Goal: Information Seeking & Learning: Learn about a topic

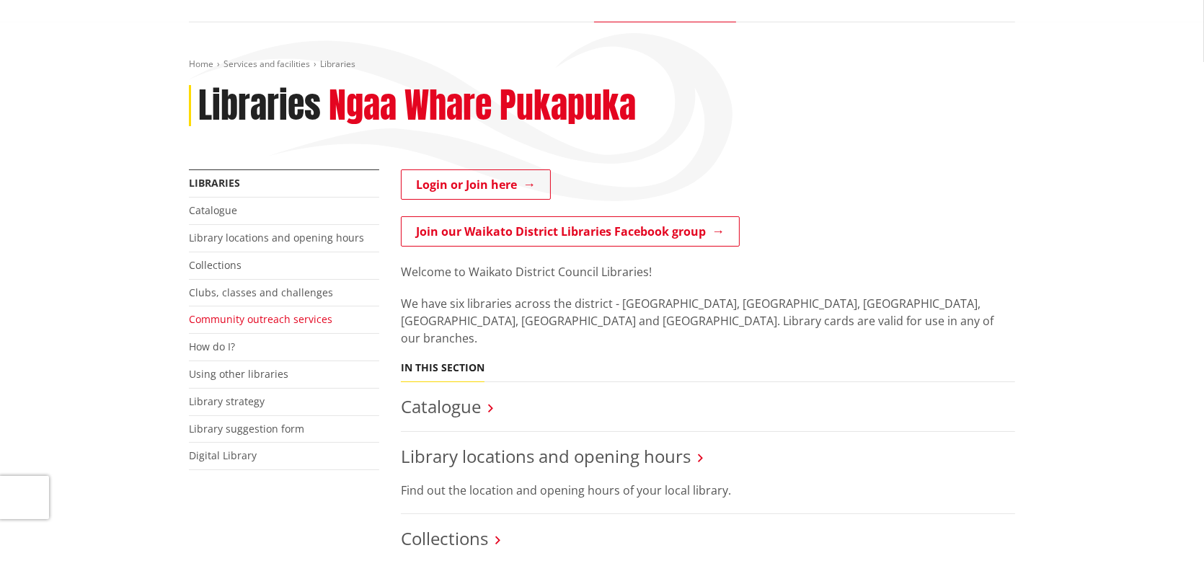
scroll to position [144, 0]
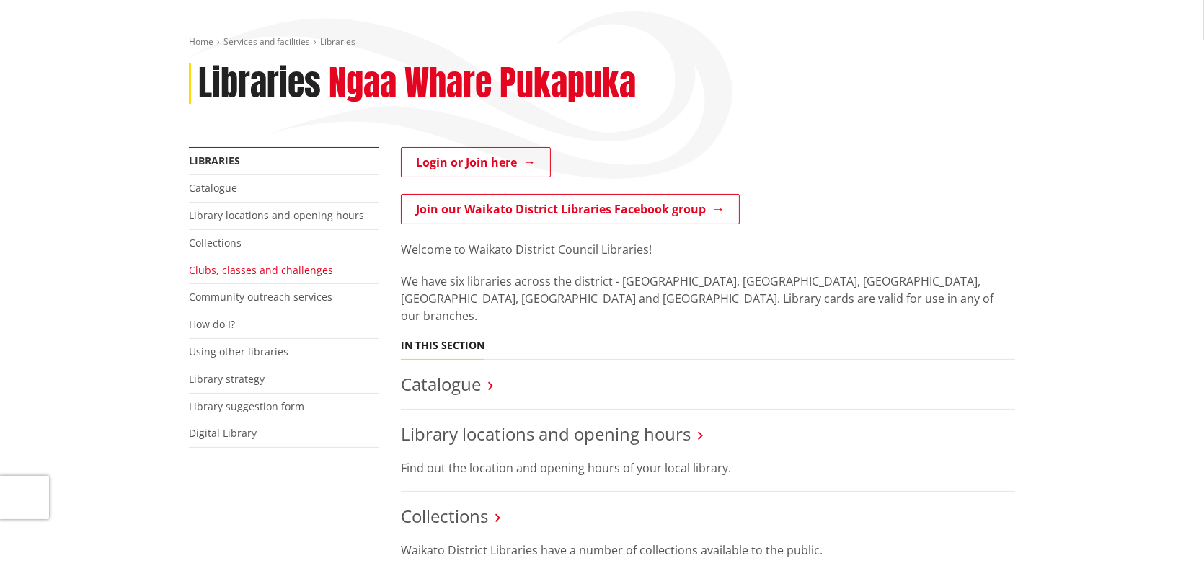
click at [233, 273] on link "Clubs, classes and challenges" at bounding box center [261, 270] width 144 height 14
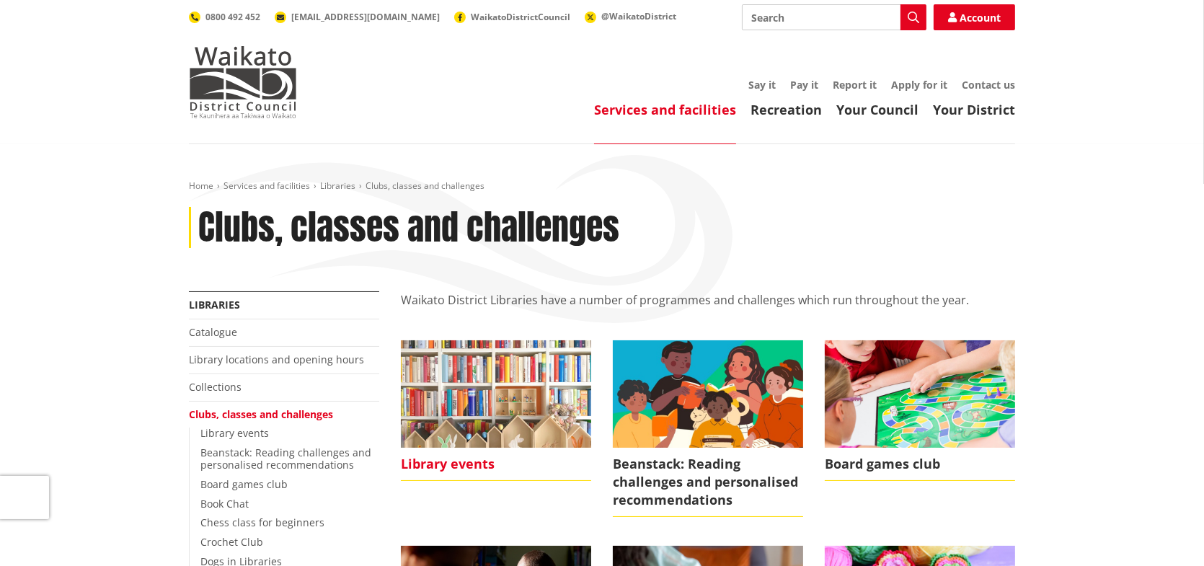
click at [472, 391] on img at bounding box center [496, 393] width 190 height 107
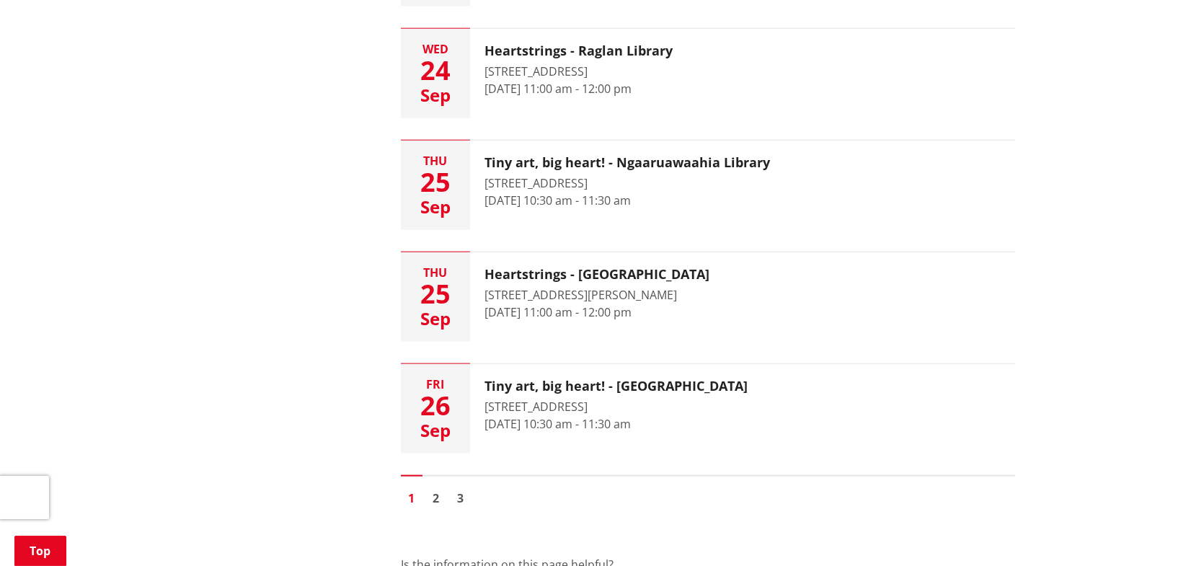
scroll to position [2379, 0]
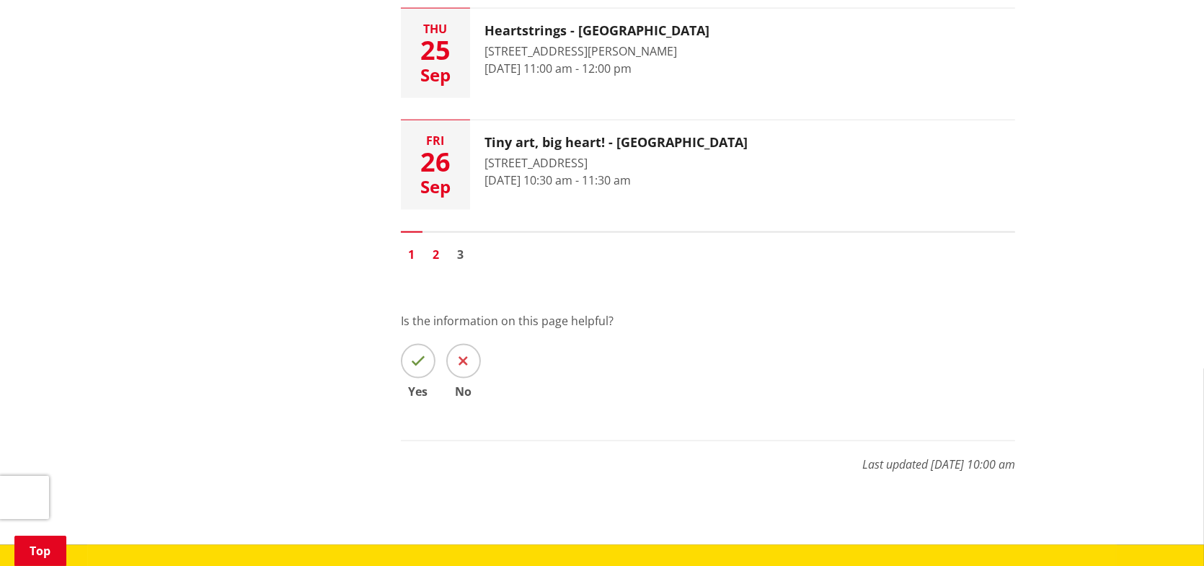
click at [434, 252] on link "2" at bounding box center [436, 255] width 22 height 22
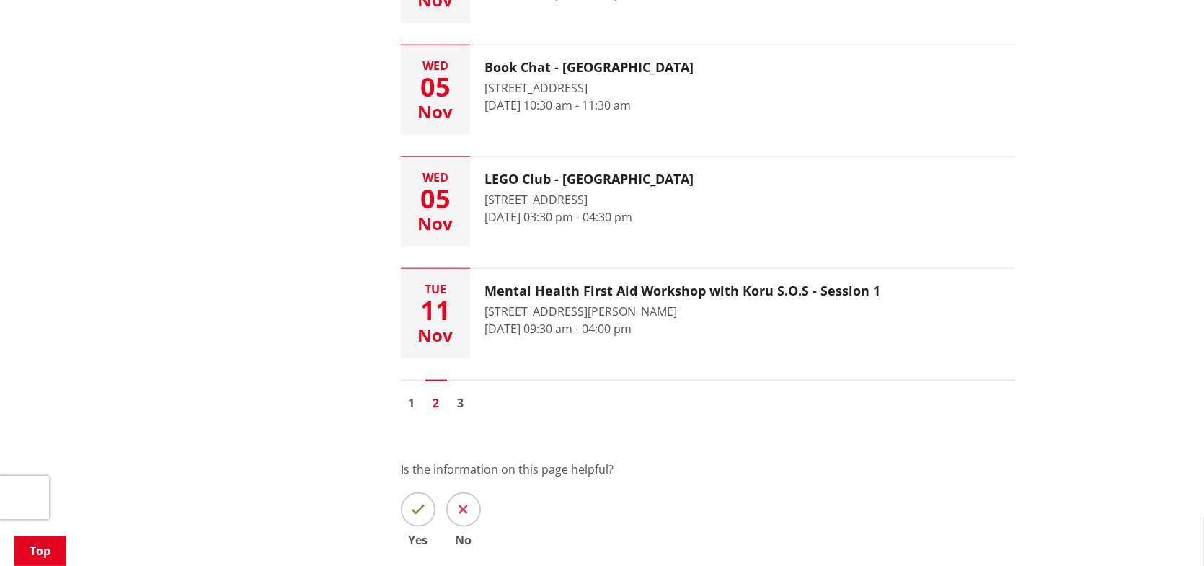
scroll to position [2234, 0]
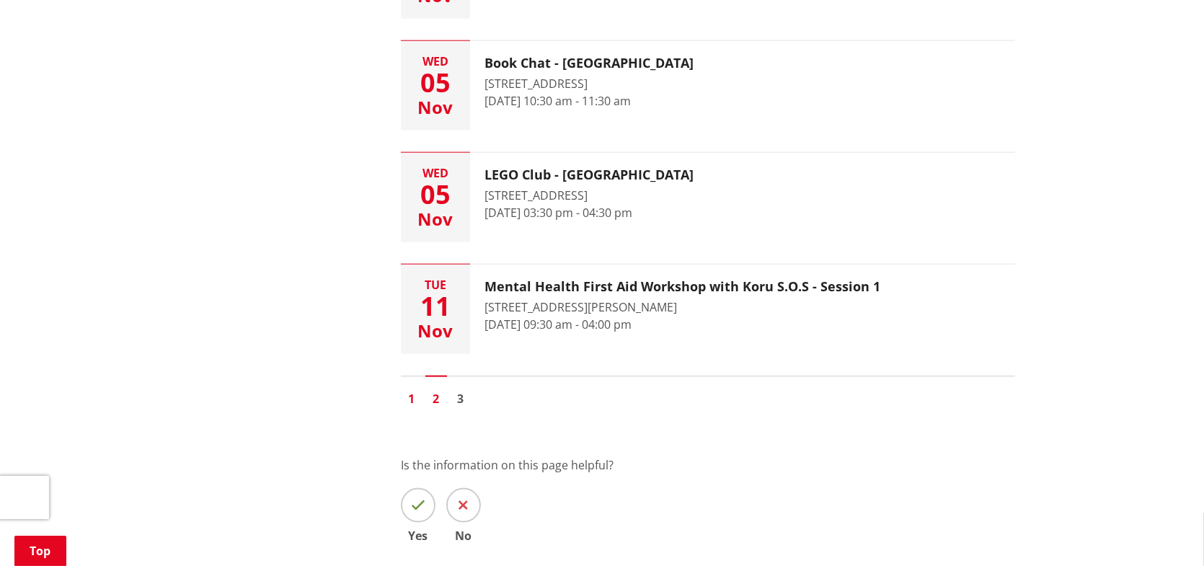
click at [414, 392] on link "1" at bounding box center [412, 399] width 22 height 22
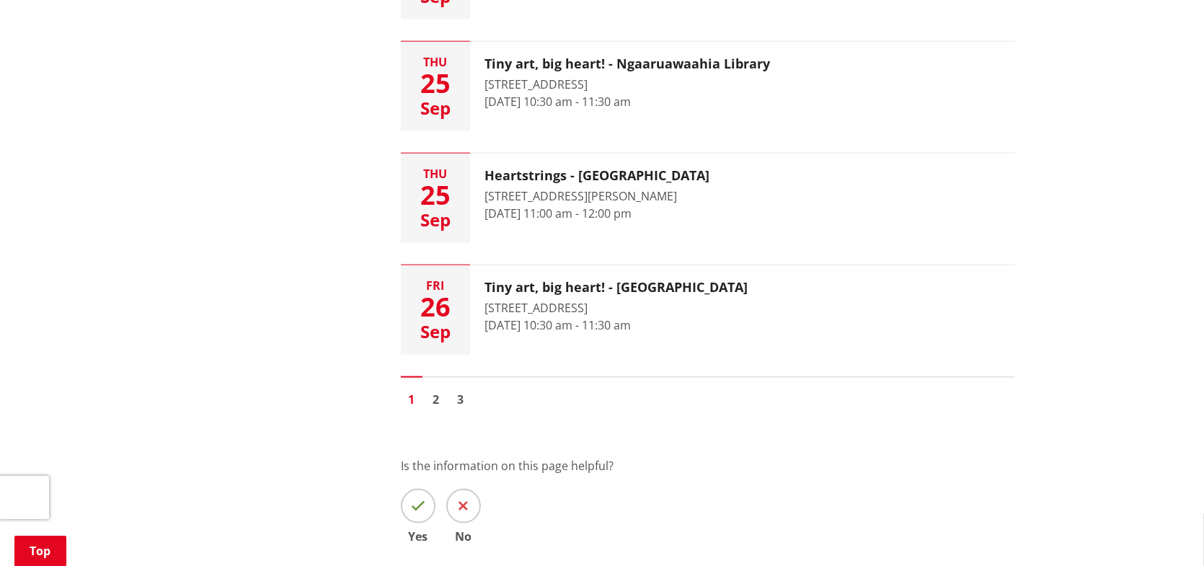
scroll to position [2234, 0]
click at [443, 398] on link "2" at bounding box center [436, 399] width 22 height 22
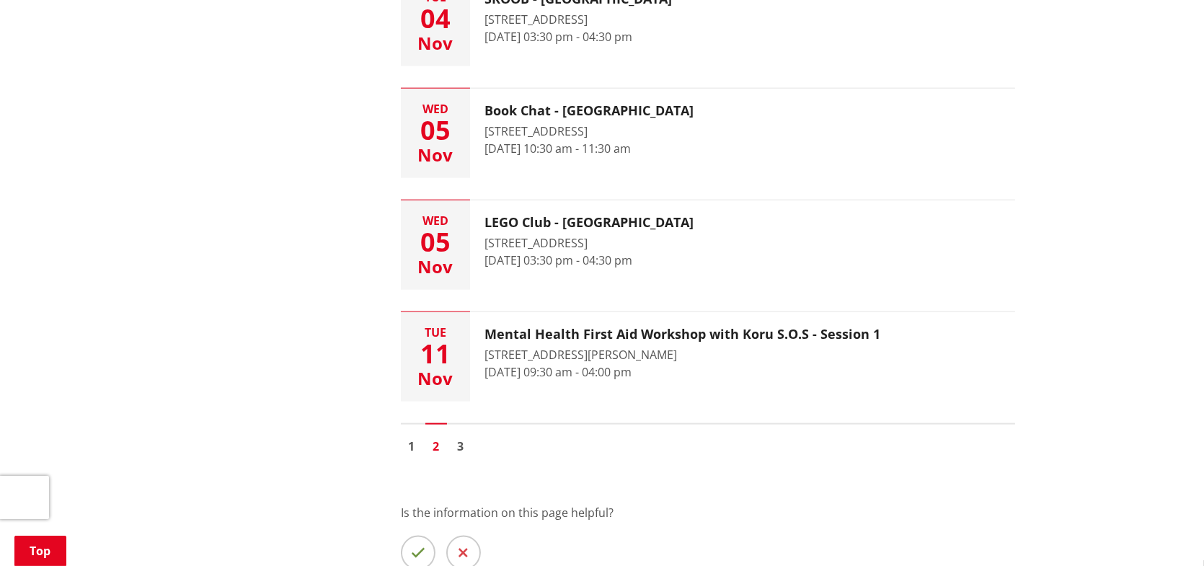
scroll to position [2307, 0]
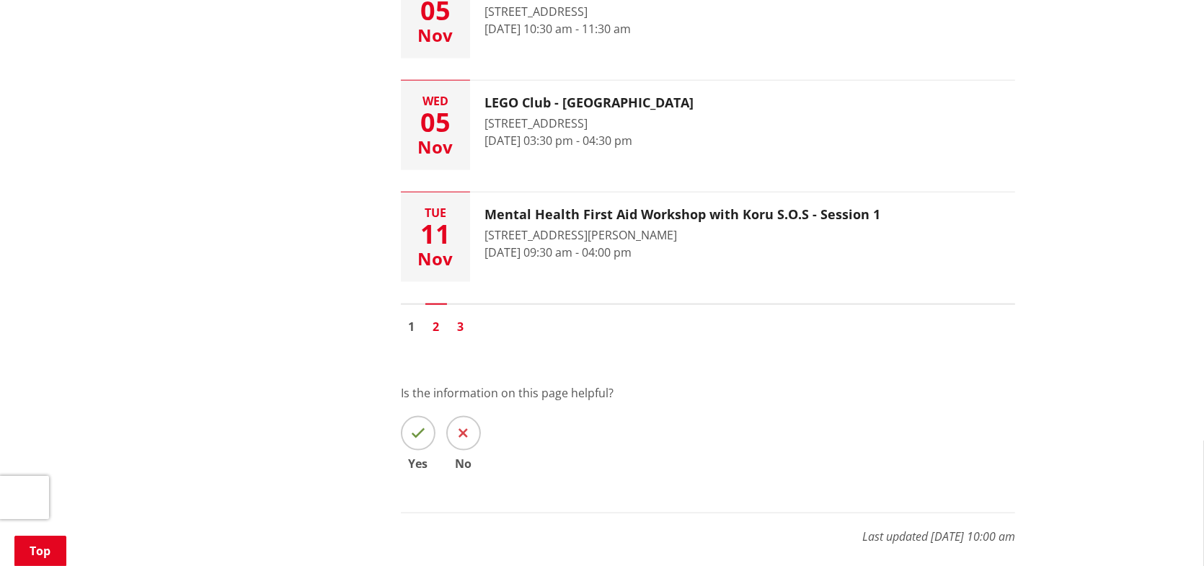
click at [460, 327] on link "3" at bounding box center [461, 327] width 22 height 22
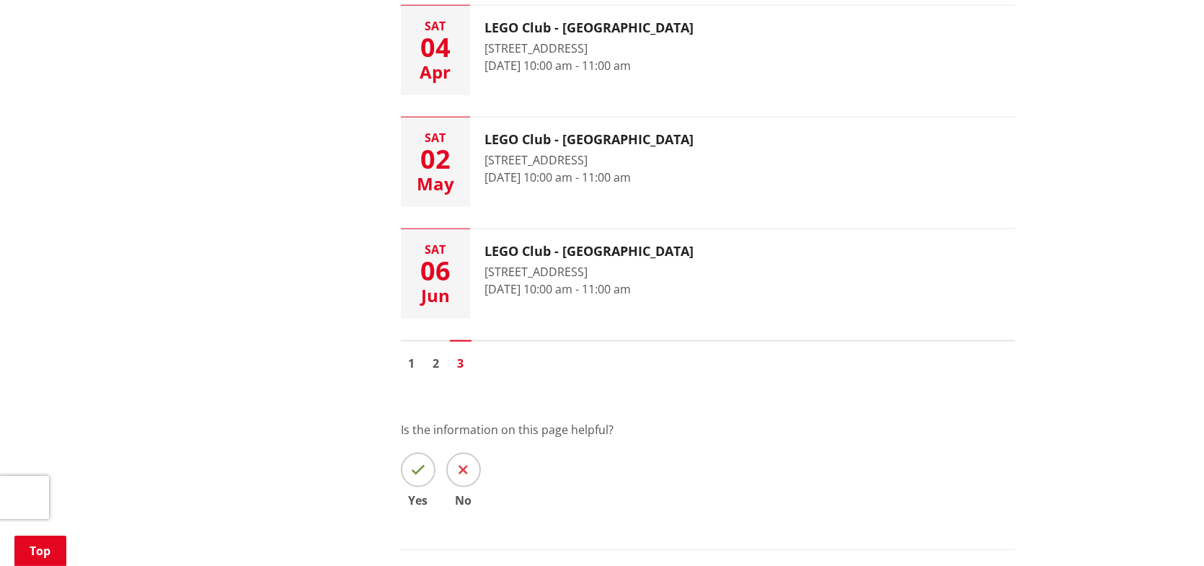
scroll to position [2162, 0]
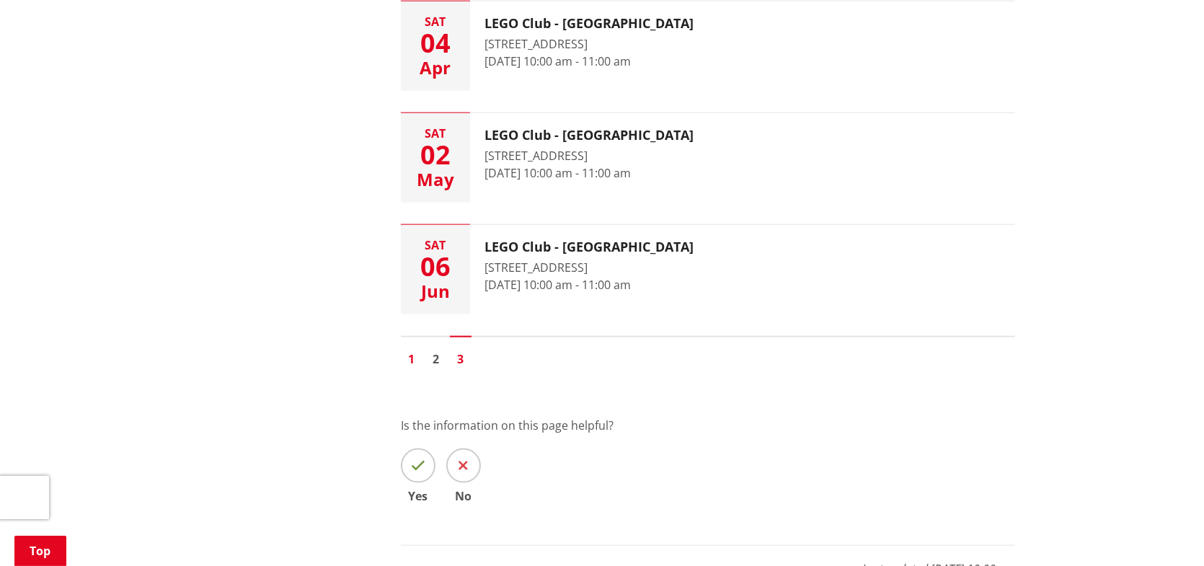
click at [412, 353] on link "1" at bounding box center [412, 359] width 22 height 22
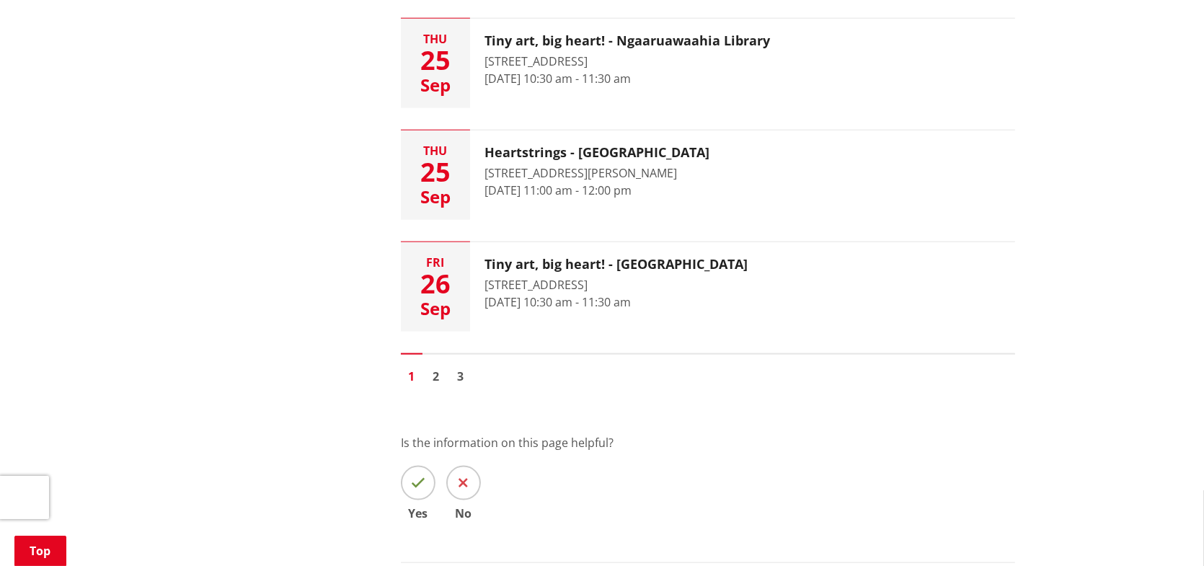
scroll to position [2162, 0]
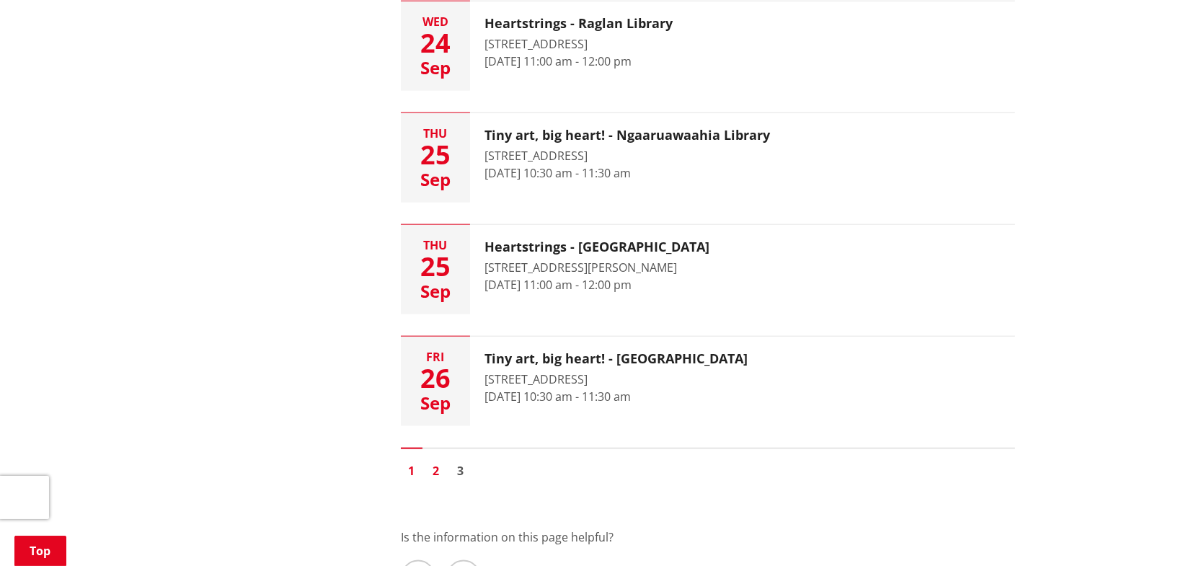
click at [441, 471] on link "2" at bounding box center [436, 471] width 22 height 22
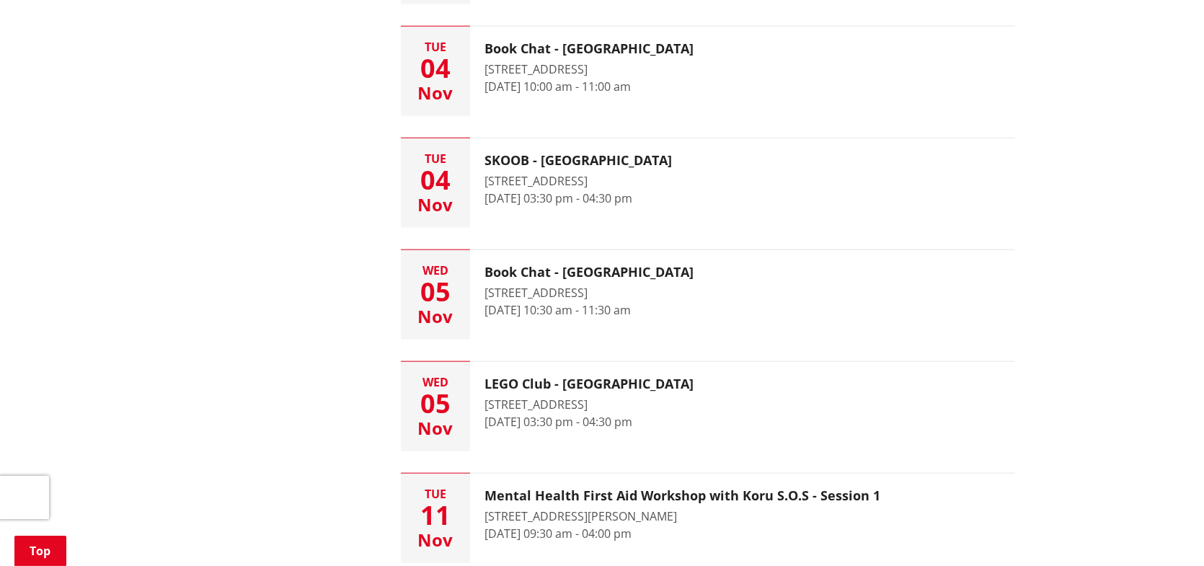
scroll to position [2307, 0]
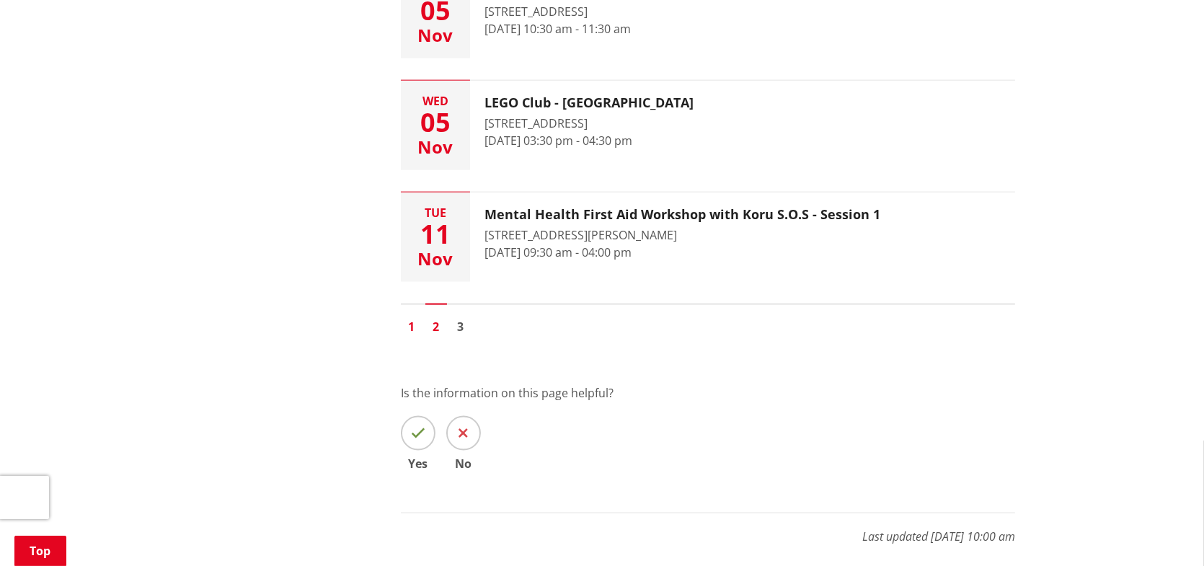
click at [414, 323] on link "1" at bounding box center [412, 327] width 22 height 22
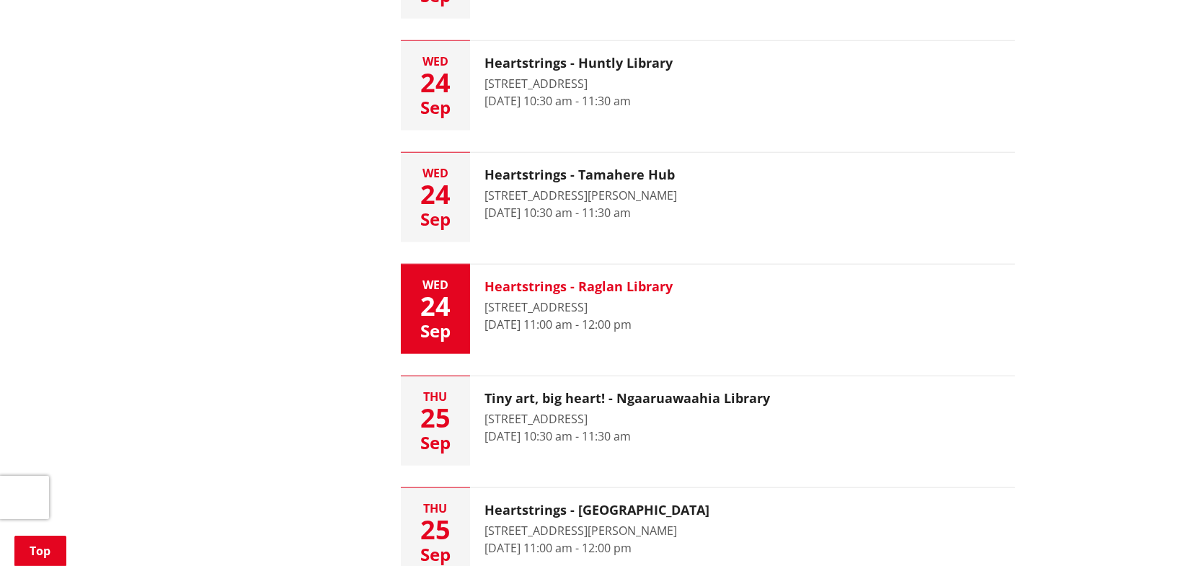
scroll to position [2090, 0]
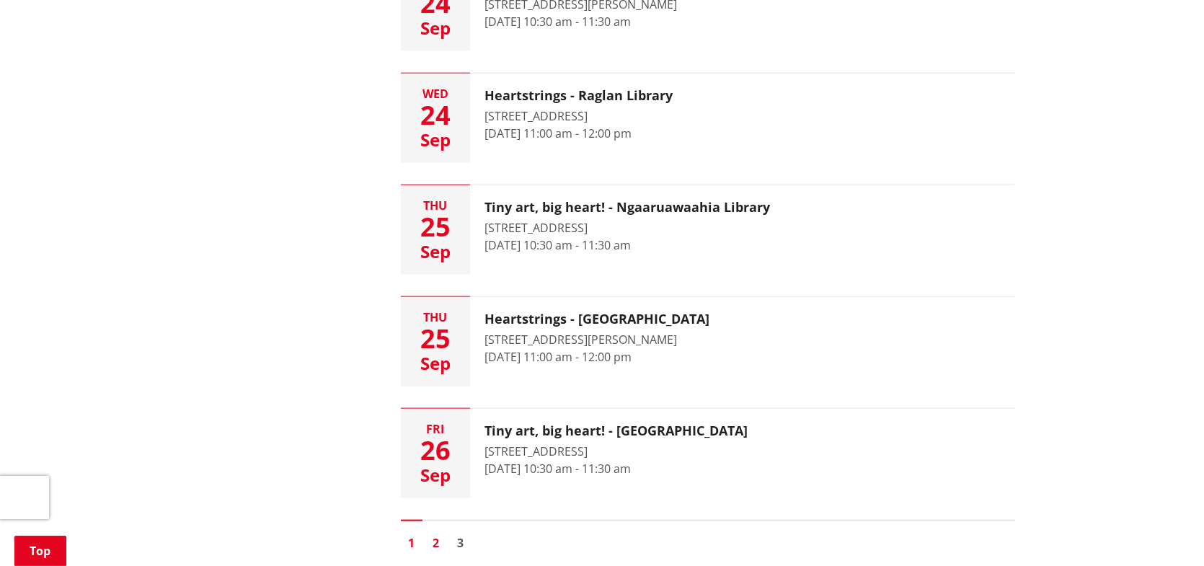
click at [441, 541] on link "2" at bounding box center [436, 543] width 22 height 22
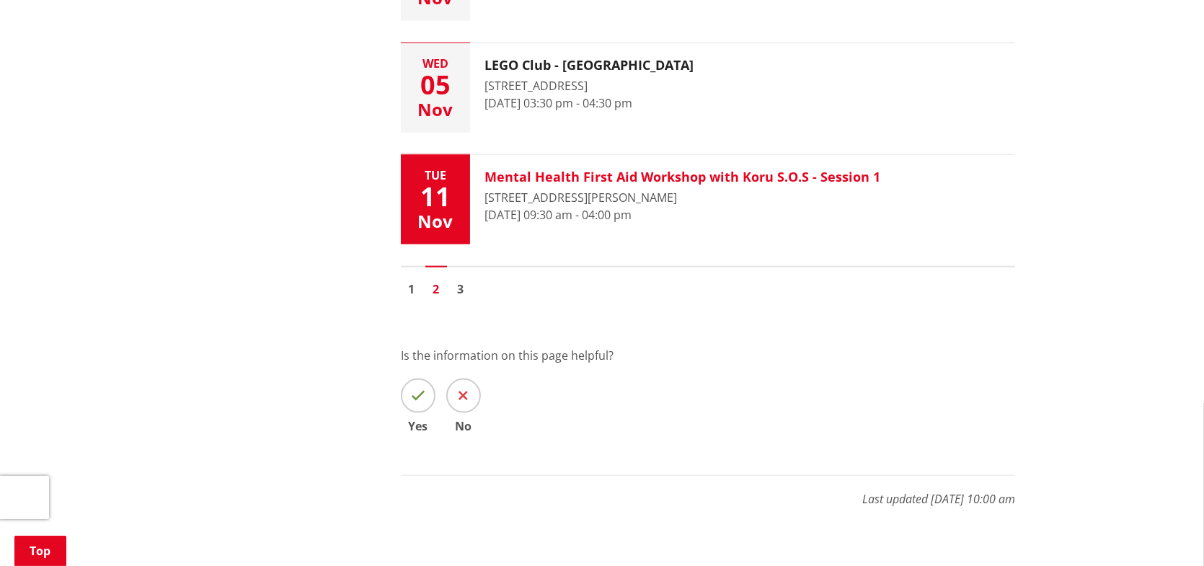
scroll to position [2342, 0]
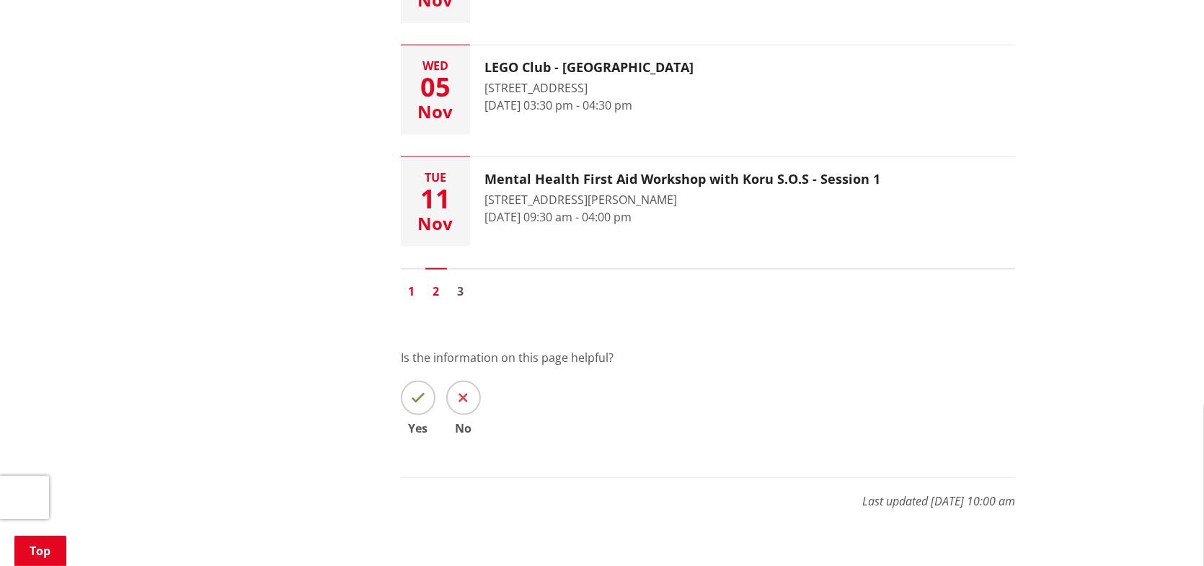
click at [412, 286] on link "1" at bounding box center [412, 291] width 22 height 22
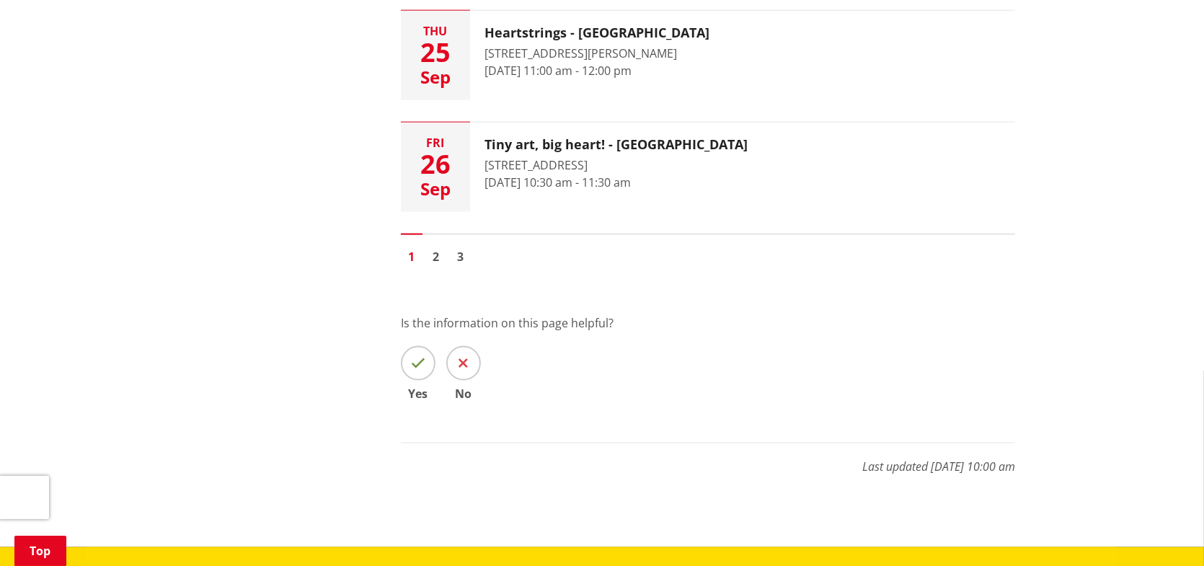
scroll to position [2379, 0]
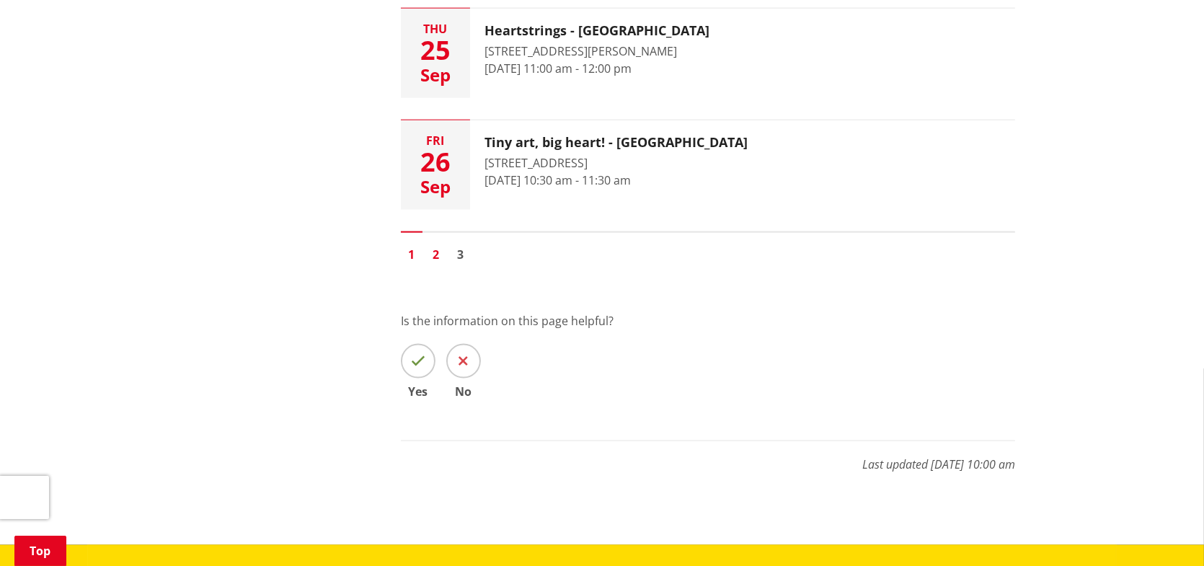
click at [433, 253] on link "2" at bounding box center [436, 255] width 22 height 22
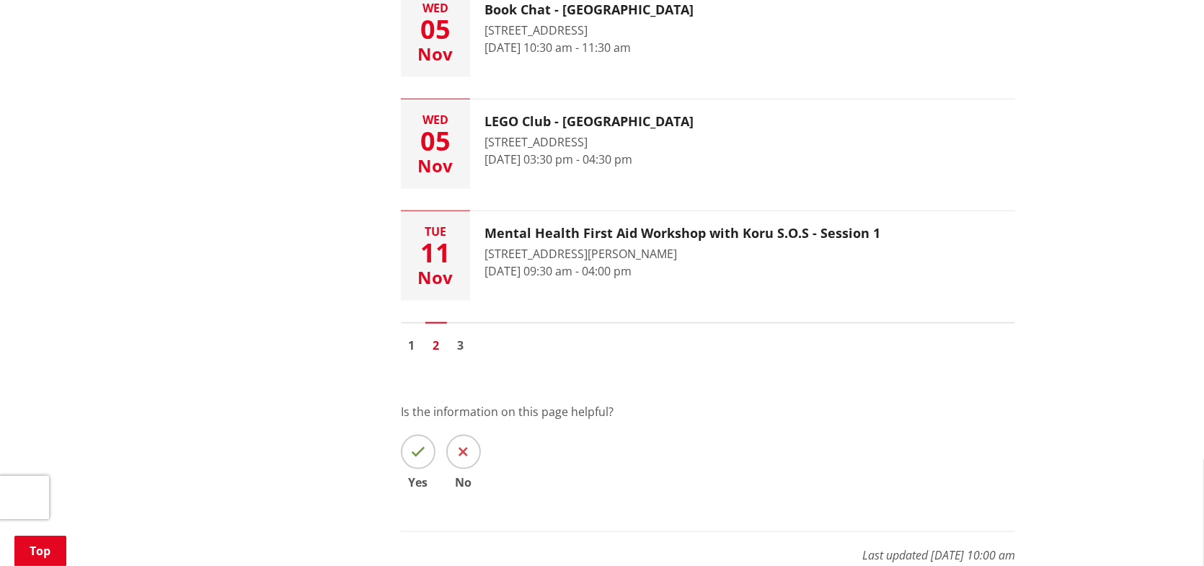
scroll to position [2595, 0]
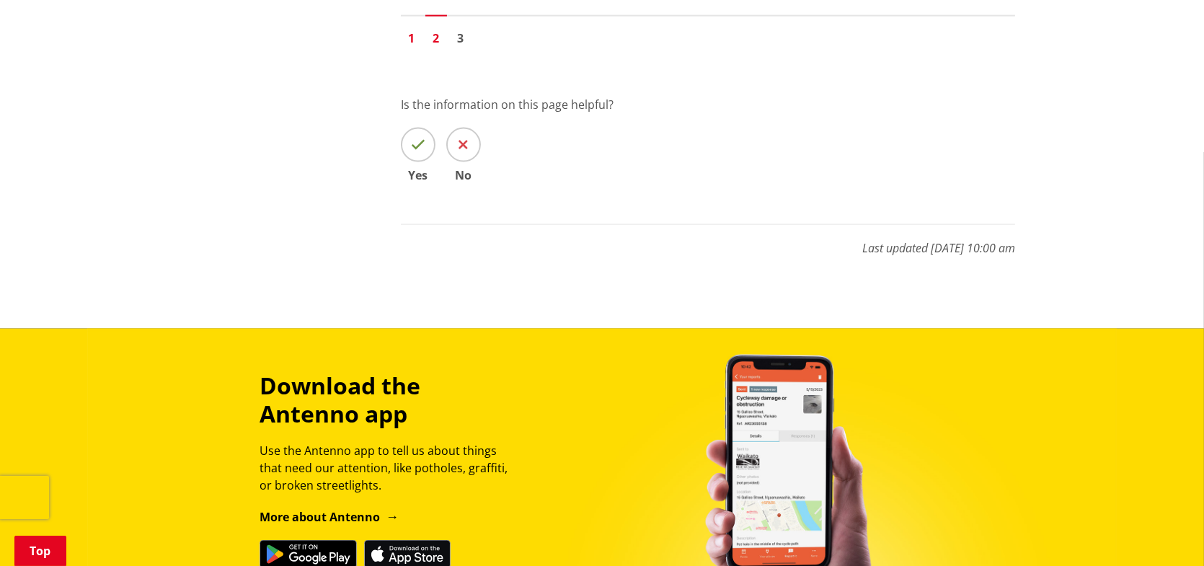
click at [412, 35] on link "1" at bounding box center [412, 38] width 22 height 22
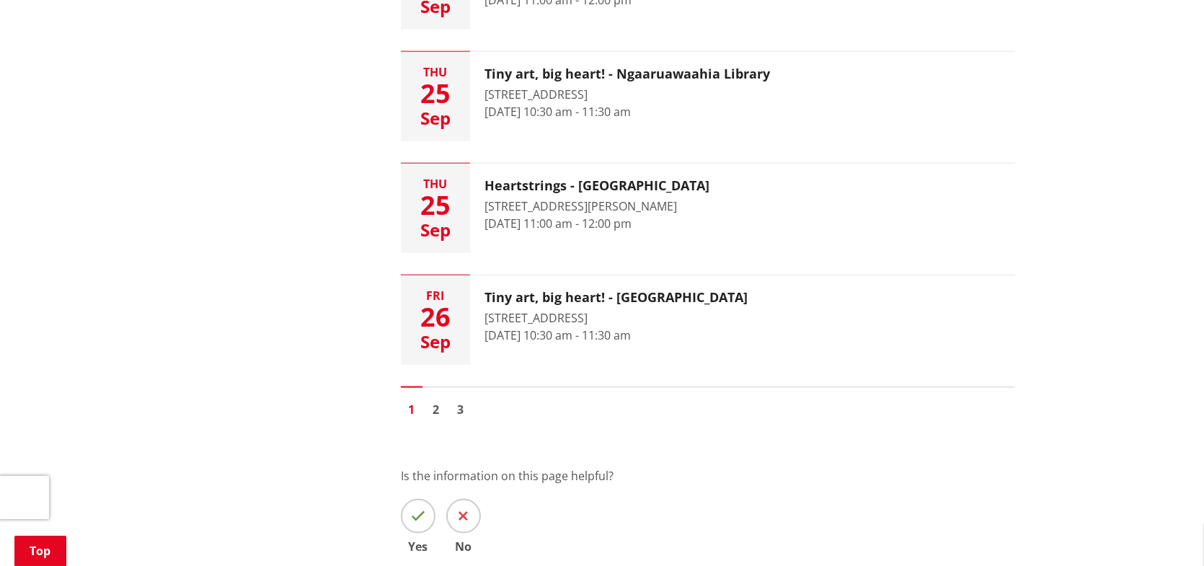
scroll to position [2234, 0]
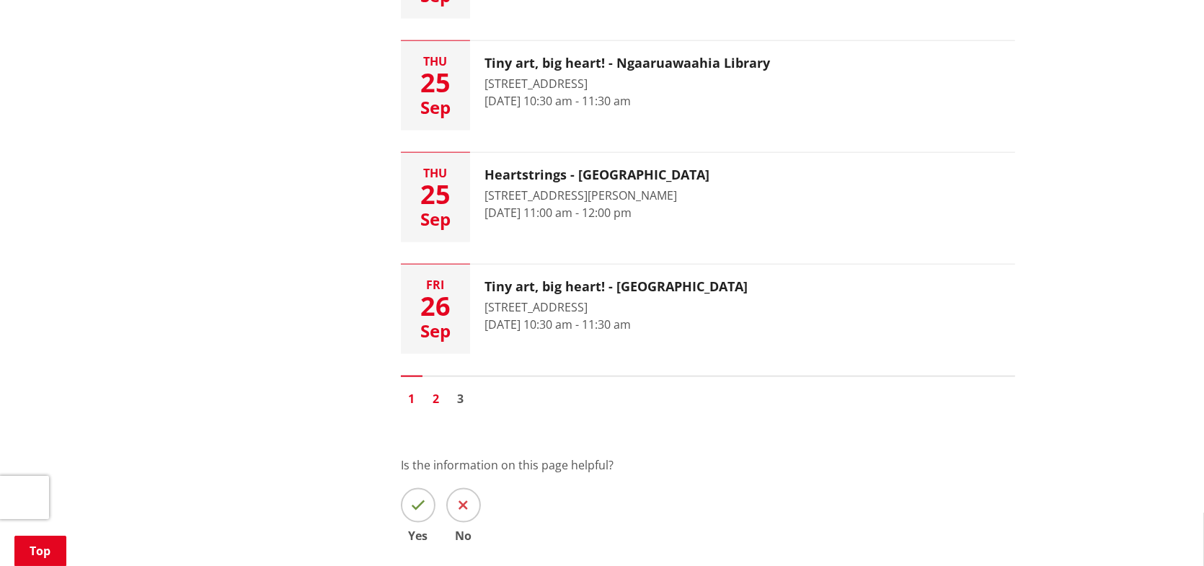
click at [443, 391] on link "2" at bounding box center [436, 399] width 22 height 22
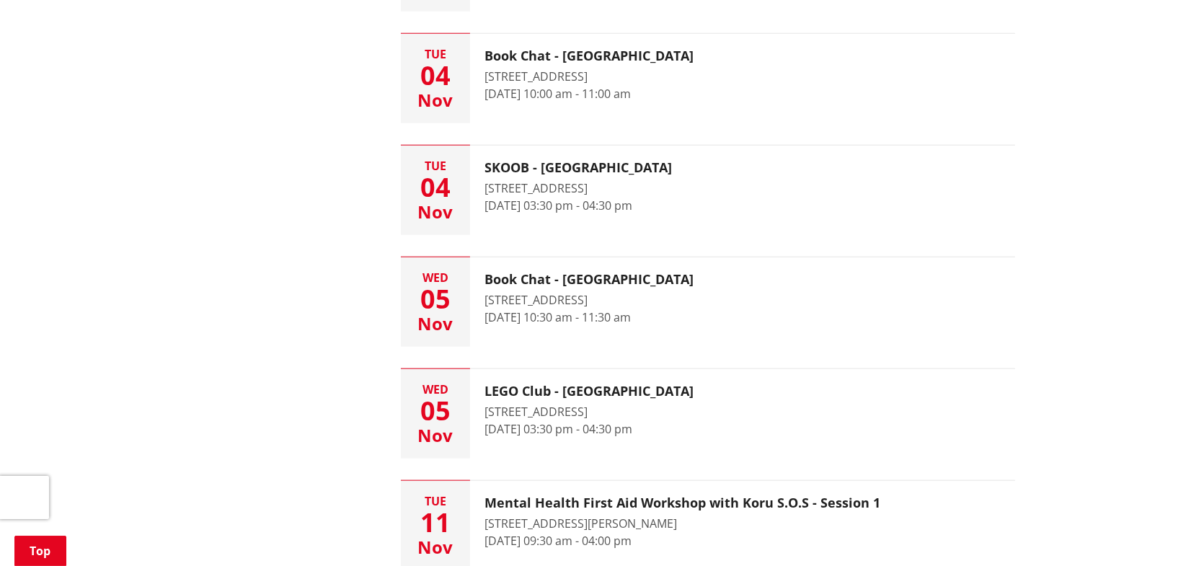
scroll to position [2379, 0]
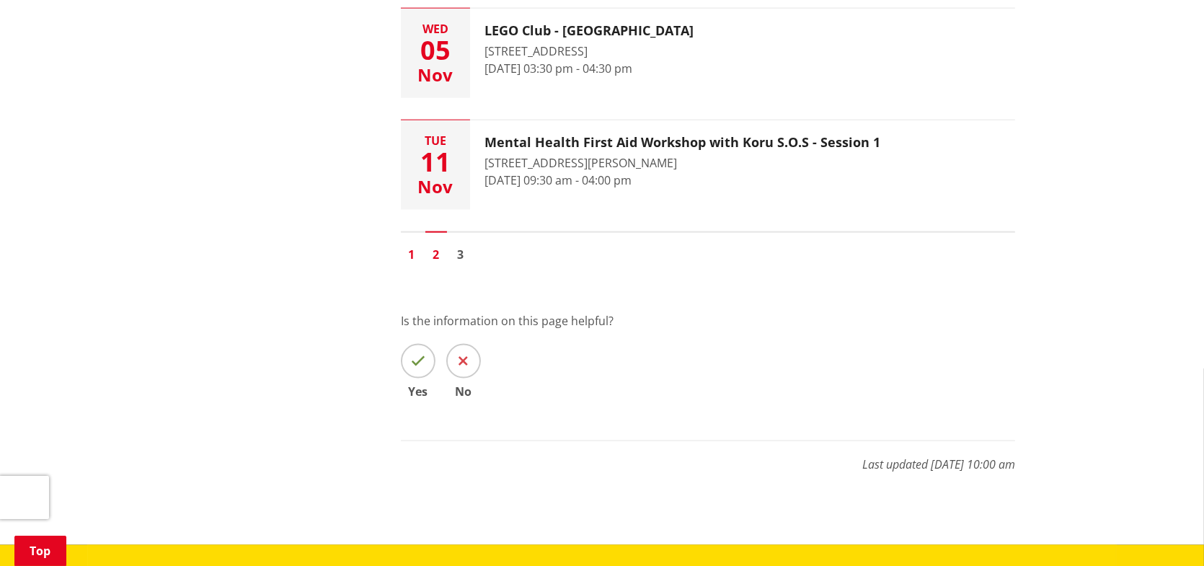
click at [412, 255] on link "1" at bounding box center [412, 255] width 22 height 22
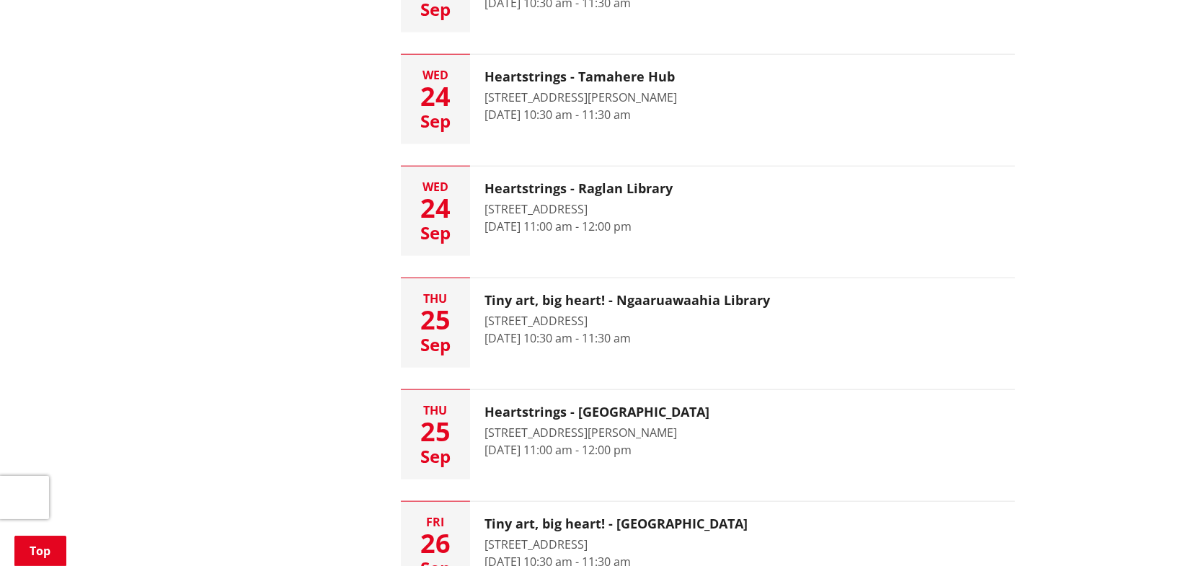
scroll to position [2234, 0]
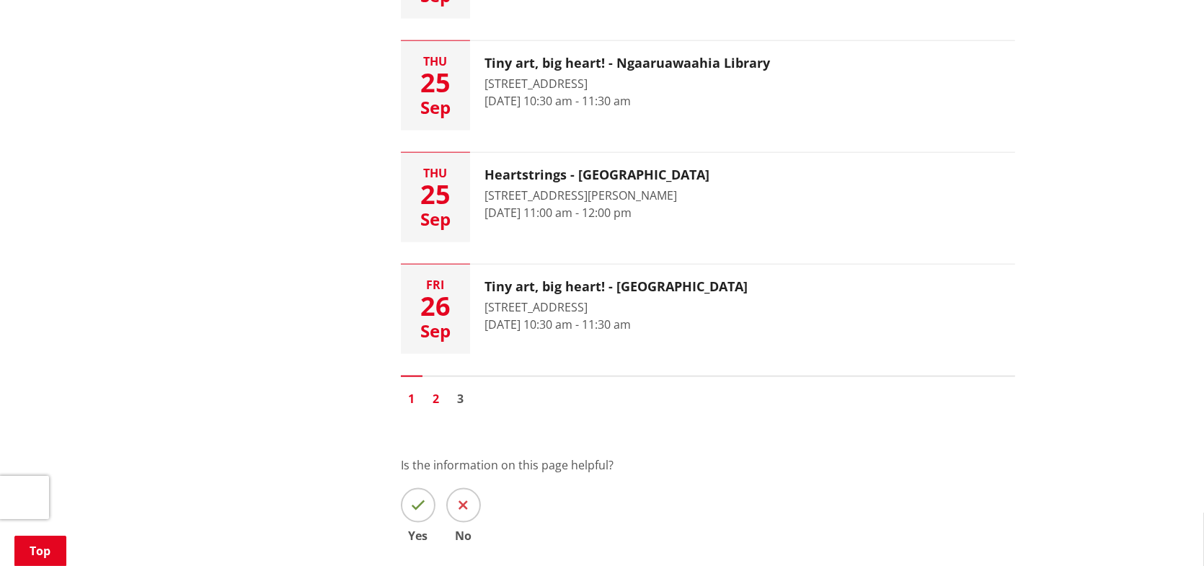
click at [437, 398] on link "2" at bounding box center [436, 399] width 22 height 22
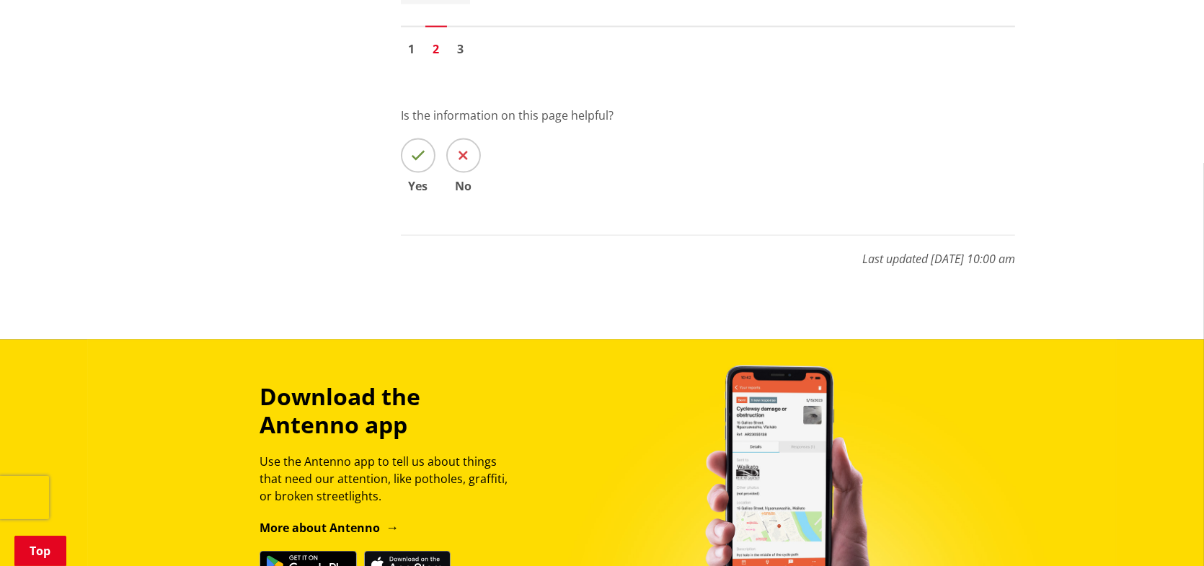
scroll to position [2595, 0]
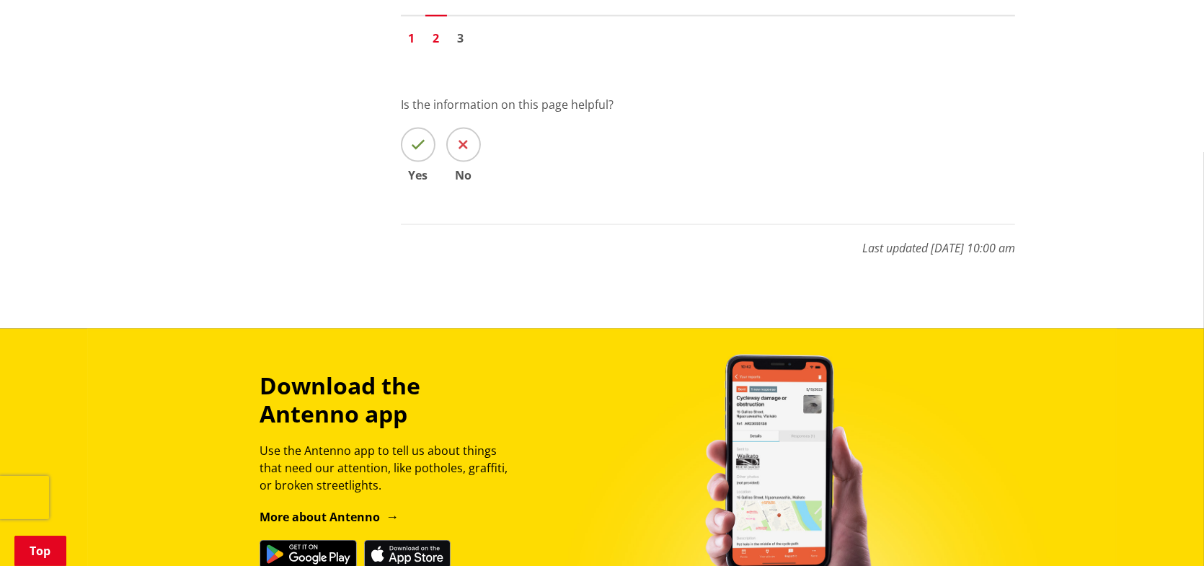
click at [410, 37] on link "1" at bounding box center [412, 38] width 22 height 22
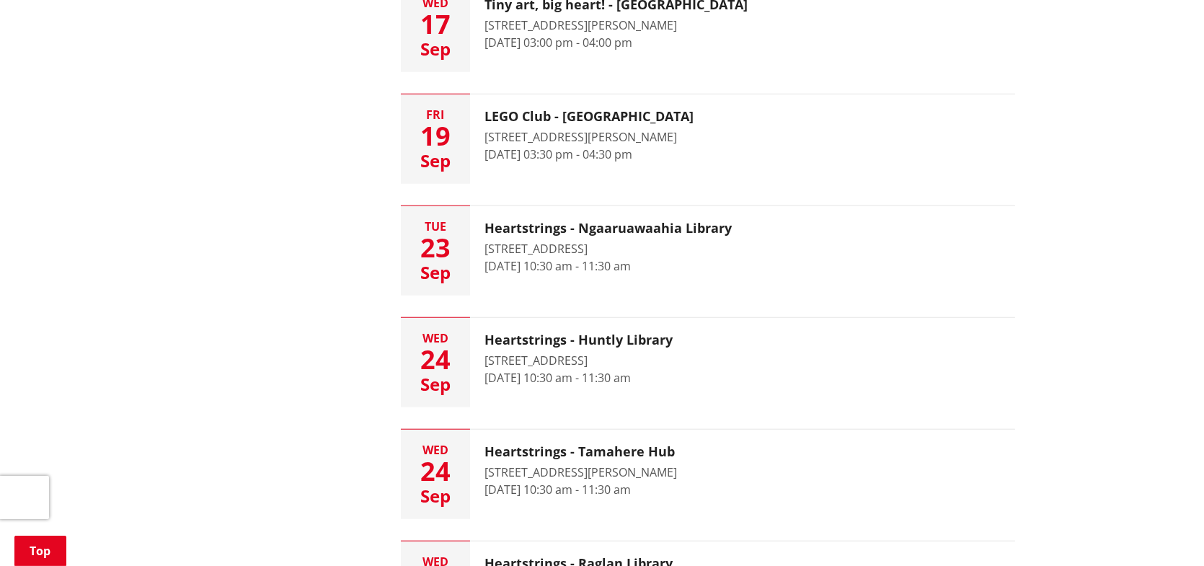
scroll to position [1730, 0]
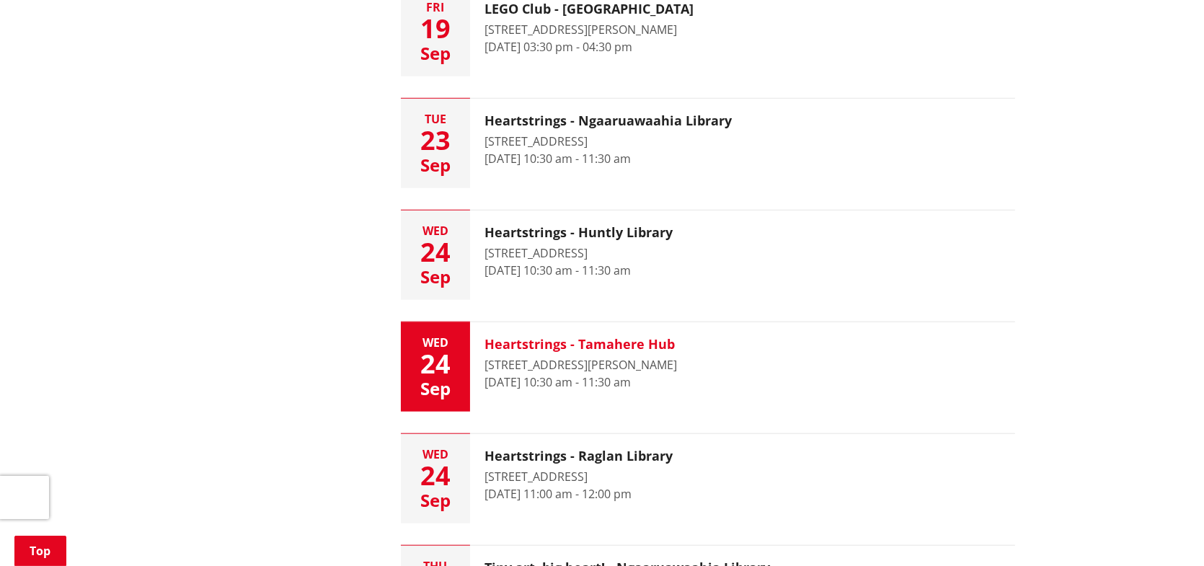
click at [607, 342] on h3 "Heartstrings - Tamahere Hub" at bounding box center [580, 345] width 192 height 16
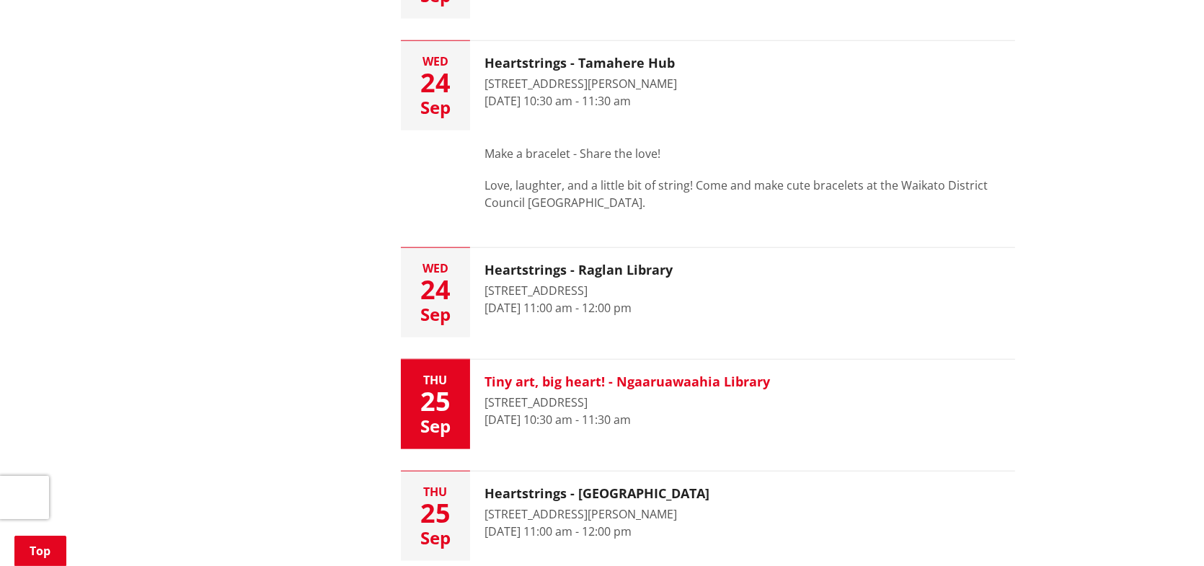
scroll to position [2090, 0]
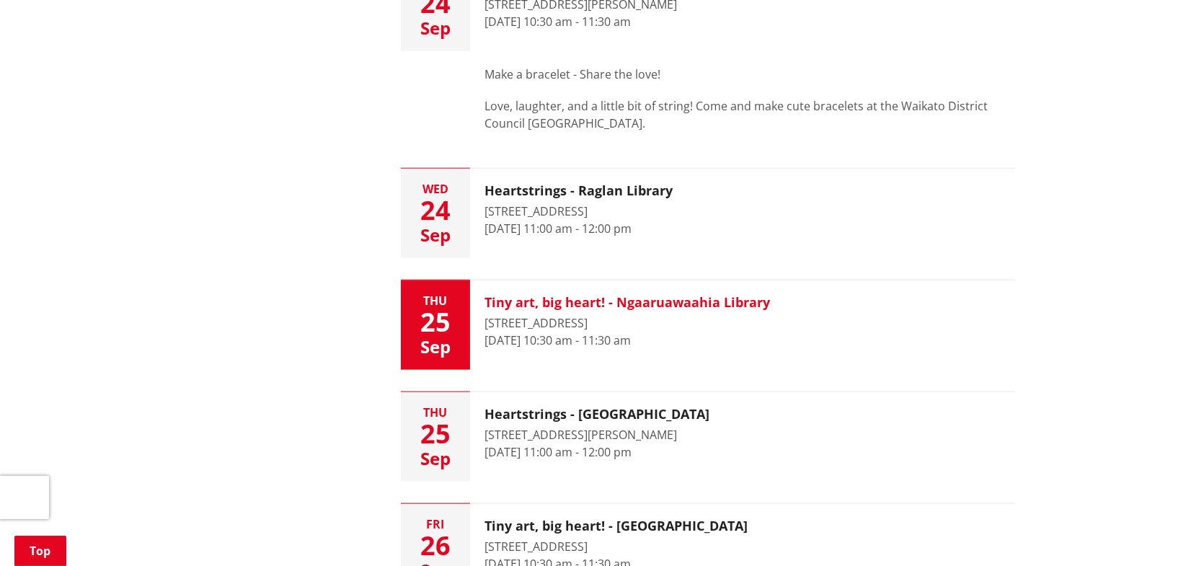
click at [700, 299] on h3 "Tiny art, big heart! - Ngaaruawaahia Library" at bounding box center [626, 303] width 285 height 16
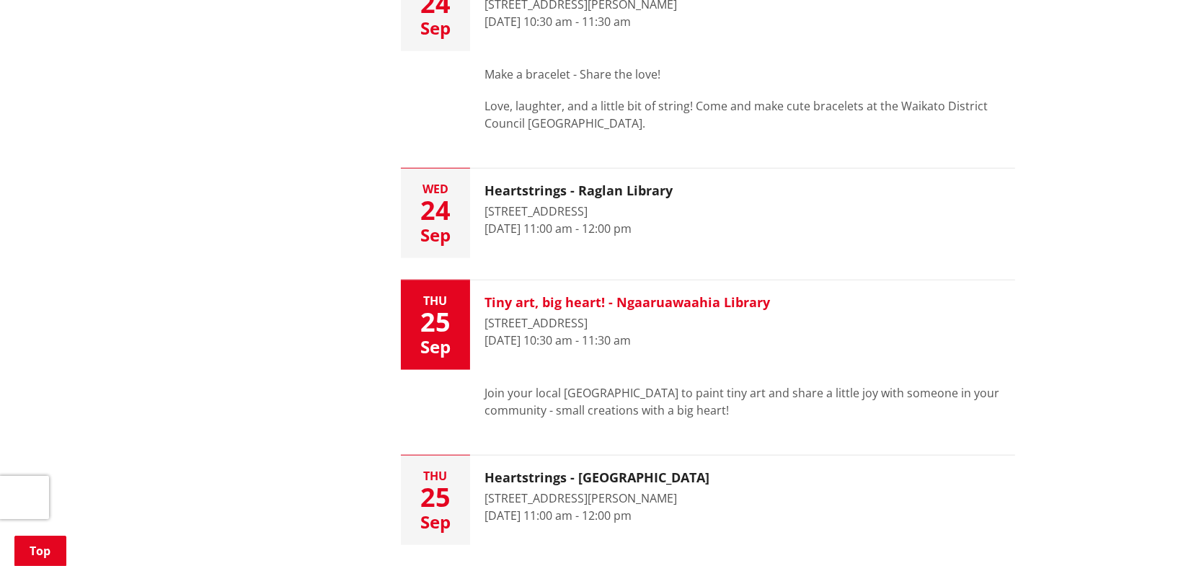
drag, startPoint x: 484, startPoint y: 299, endPoint x: 771, endPoint y: 297, distance: 286.2
click at [771, 297] on div "Tiny art, big heart! - Ngaaruawaahia Library 4 Jesmond Street, Ngaaruawaahia 25…" at bounding box center [627, 324] width 314 height 89
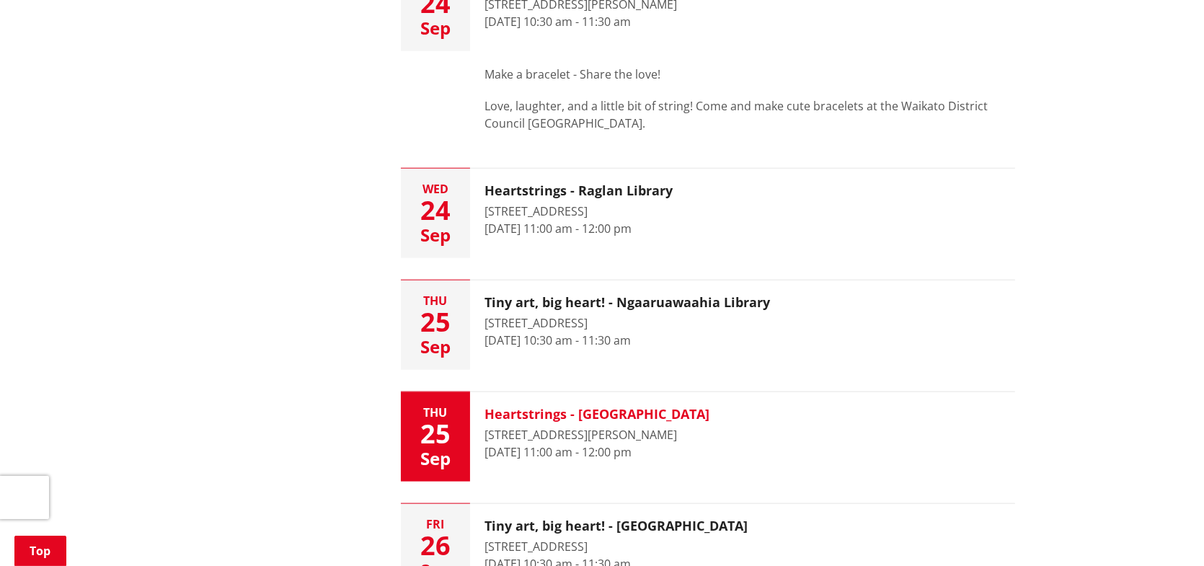
click at [864, 432] on button "Thu 25 Sep Heartstrings - Tuakau Library 72 George Street, Tuakau 25 September …" at bounding box center [708, 436] width 614 height 89
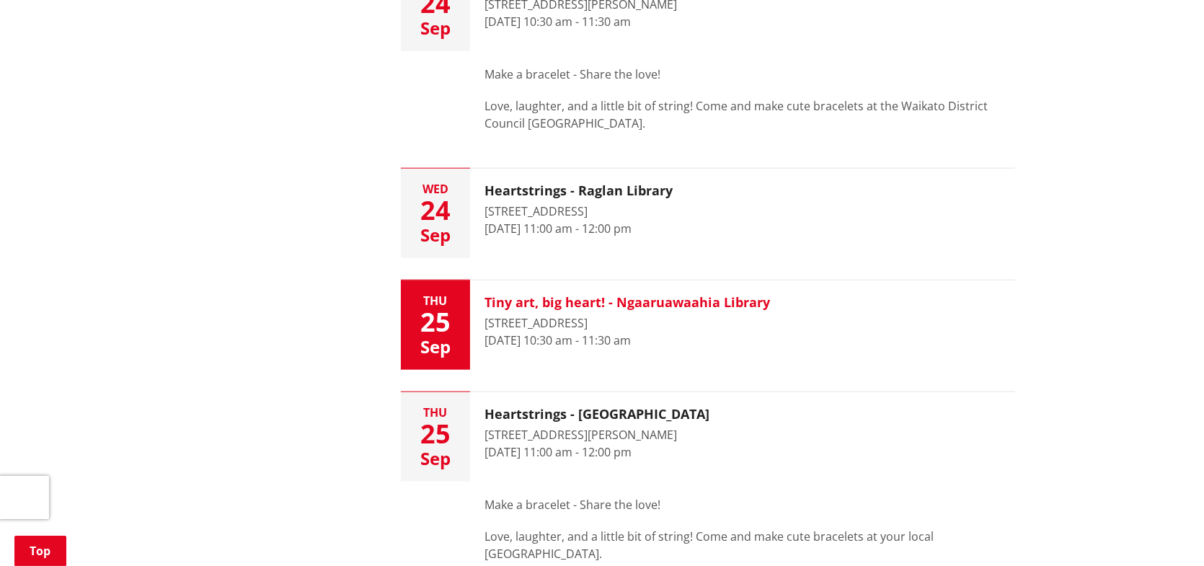
drag, startPoint x: 486, startPoint y: 298, endPoint x: 598, endPoint y: 298, distance: 111.7
click at [598, 298] on h3 "Tiny art, big heart! - Ngaaruawaahia Library" at bounding box center [626, 303] width 285 height 16
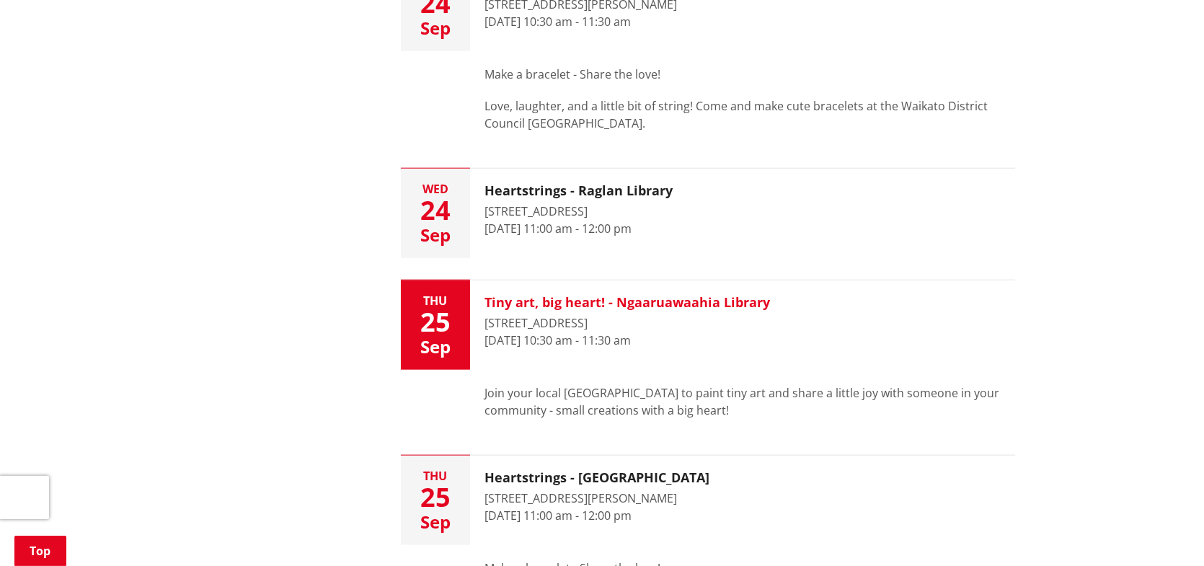
drag, startPoint x: 608, startPoint y: 298, endPoint x: 494, endPoint y: 303, distance: 114.0
click at [494, 303] on h3 "Tiny art, big heart! - Ngaaruawaahia Library" at bounding box center [626, 303] width 285 height 16
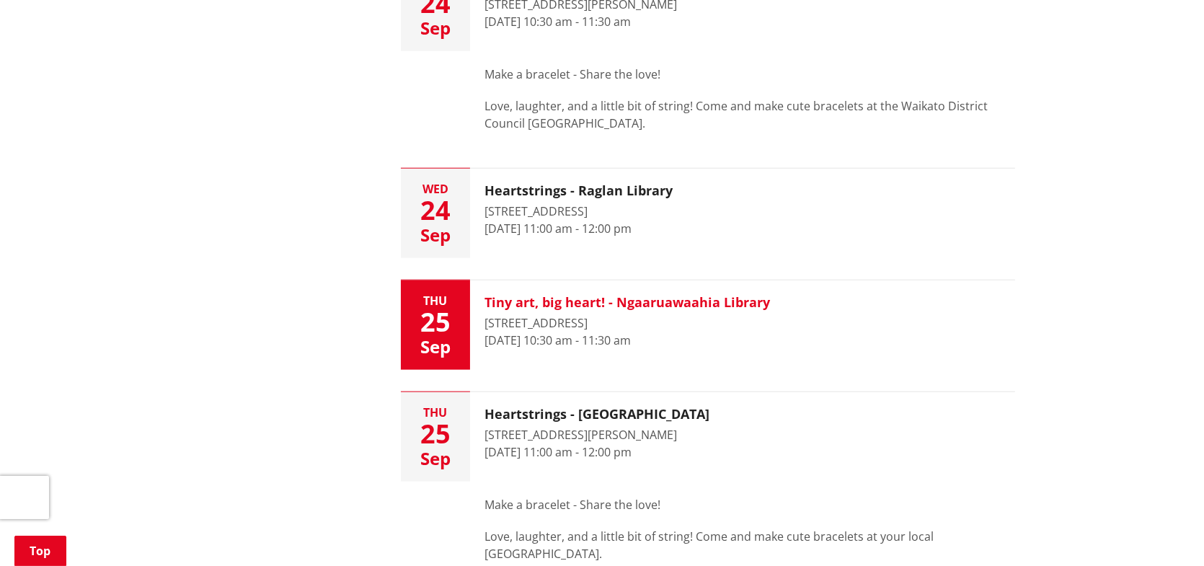
click at [666, 301] on h3 "Tiny art, big heart! - Ngaaruawaahia Library" at bounding box center [626, 303] width 285 height 16
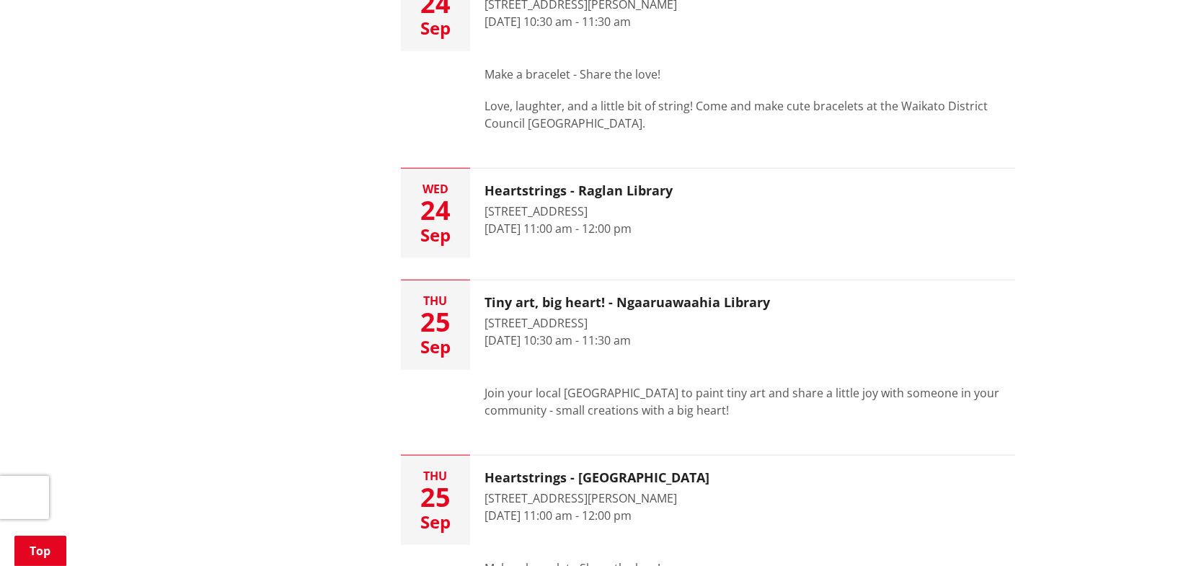
click at [525, 373] on div "Join your local [GEOGRAPHIC_DATA] to paint tiny art and share a little joy with…" at bounding box center [742, 401] width 545 height 63
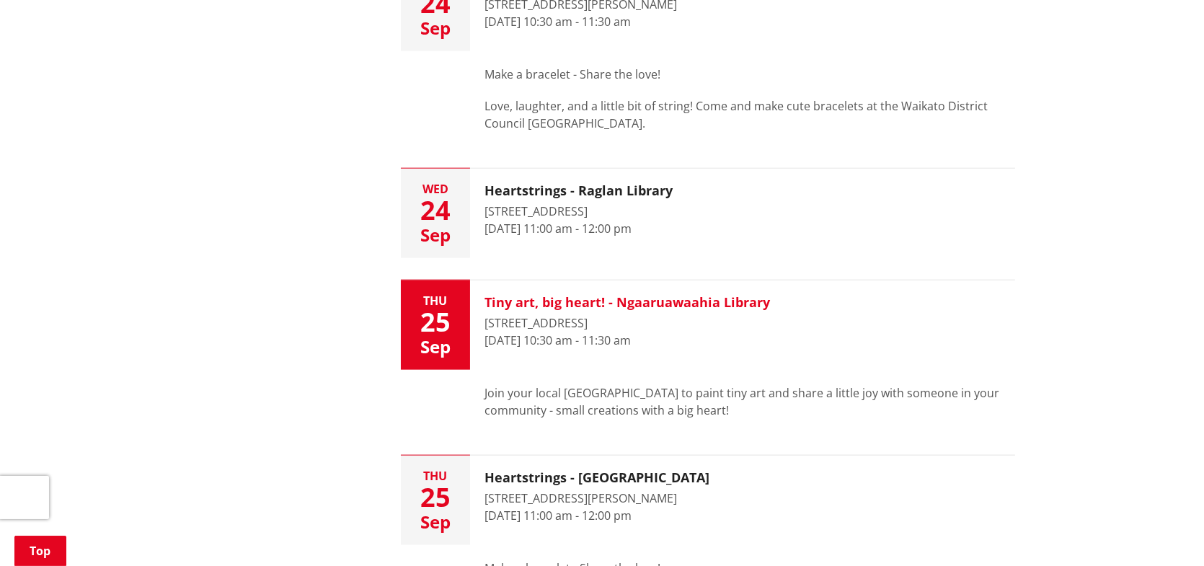
drag, startPoint x: 487, startPoint y: 296, endPoint x: 820, endPoint y: 307, distance: 332.5
click at [618, 296] on h3 "Tiny art, big heart! - Ngaaruawaahia Library" at bounding box center [626, 303] width 285 height 16
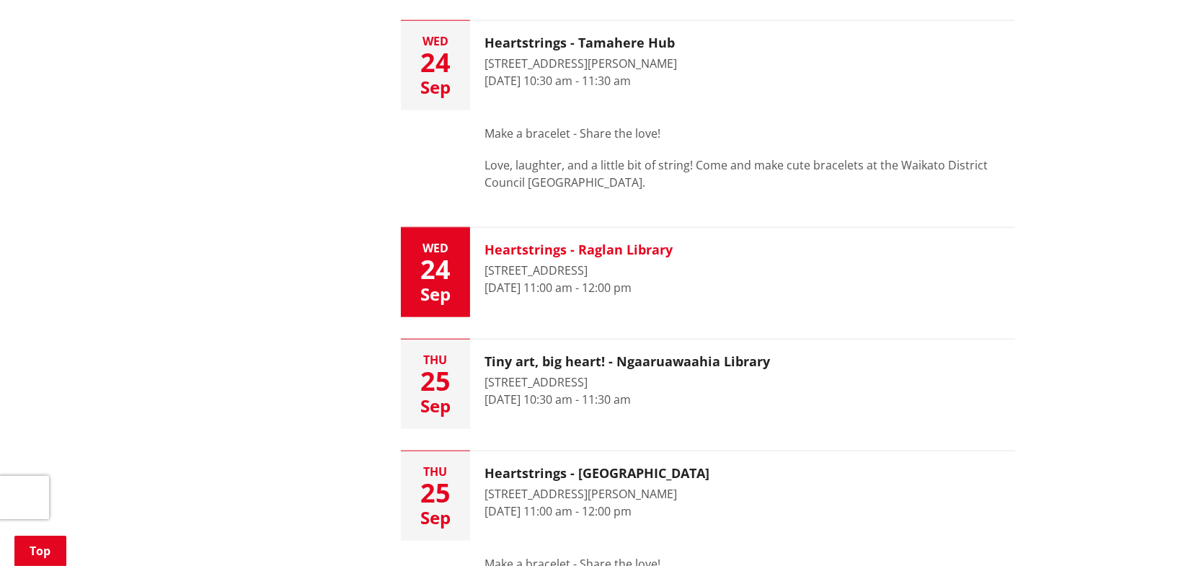
scroll to position [2234, 0]
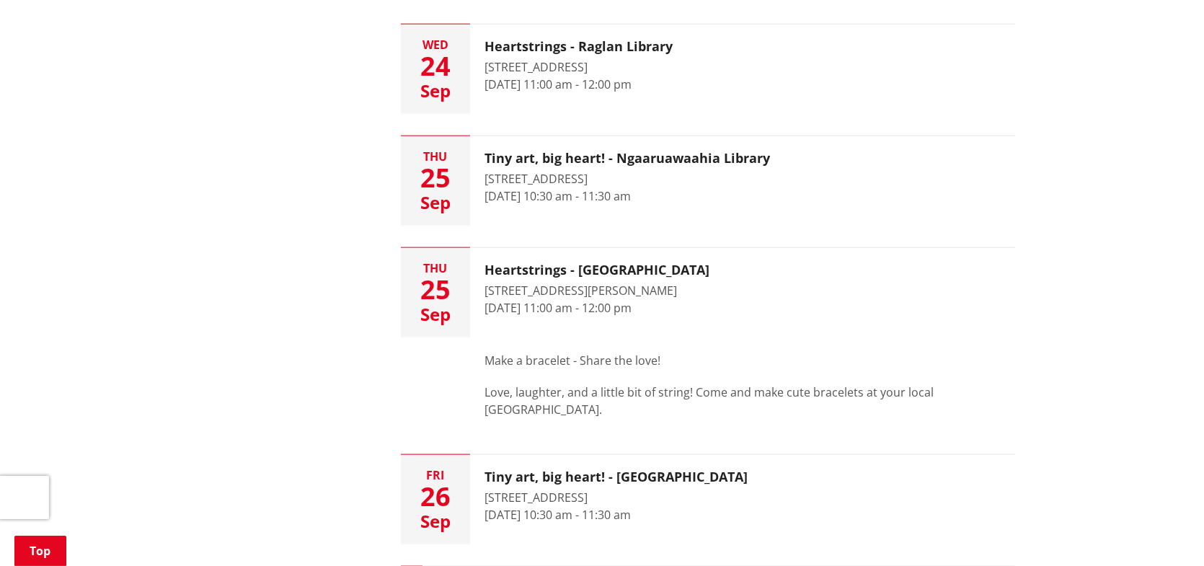
drag, startPoint x: 489, startPoint y: 359, endPoint x: 790, endPoint y: 411, distance: 305.7
click at [790, 411] on div "Make a bracelet - Share the love! Love, laughter, and a little bit of string! C…" at bounding box center [749, 385] width 531 height 66
copy div "Make a bracelet - Share the love! Love, laughter, and a little bit of string! C…"
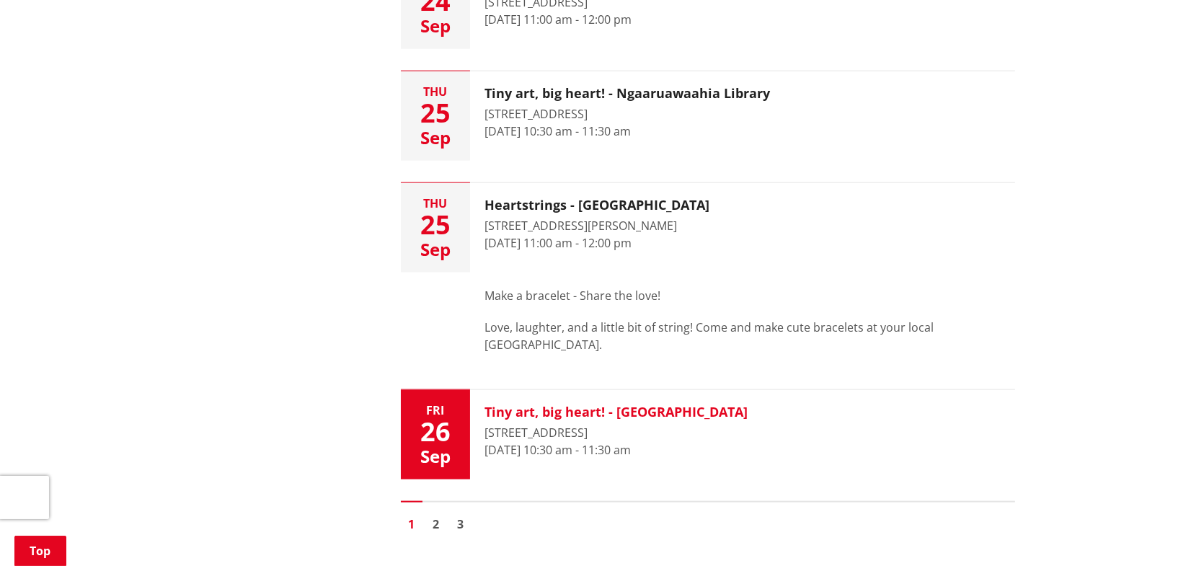
scroll to position [2379, 0]
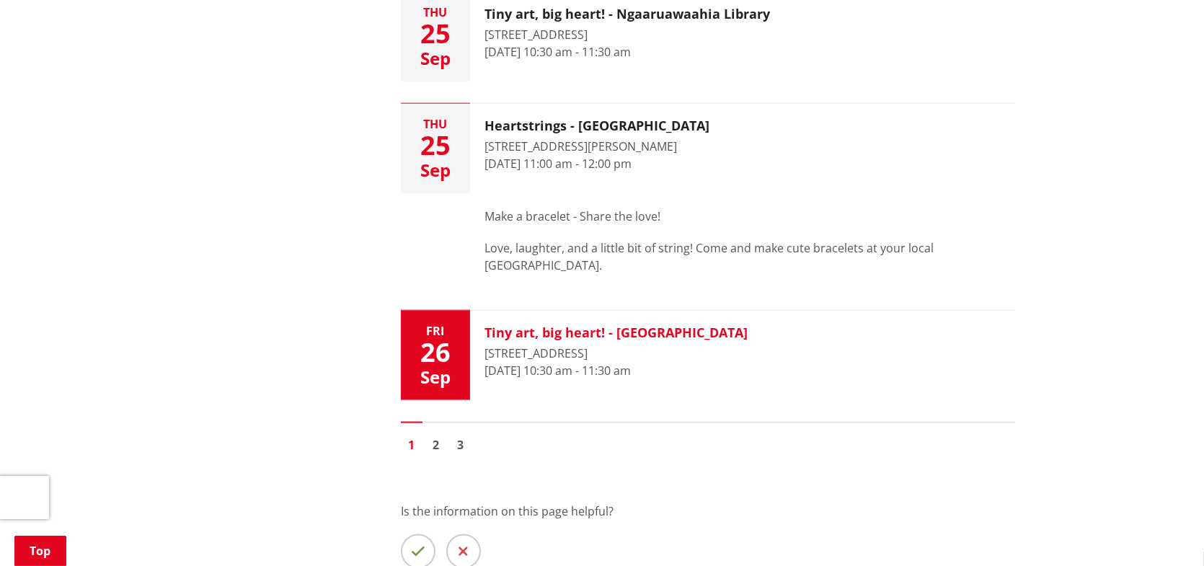
click at [551, 365] on time "[DATE] 10:30 am - 11:30 am" at bounding box center [557, 371] width 146 height 16
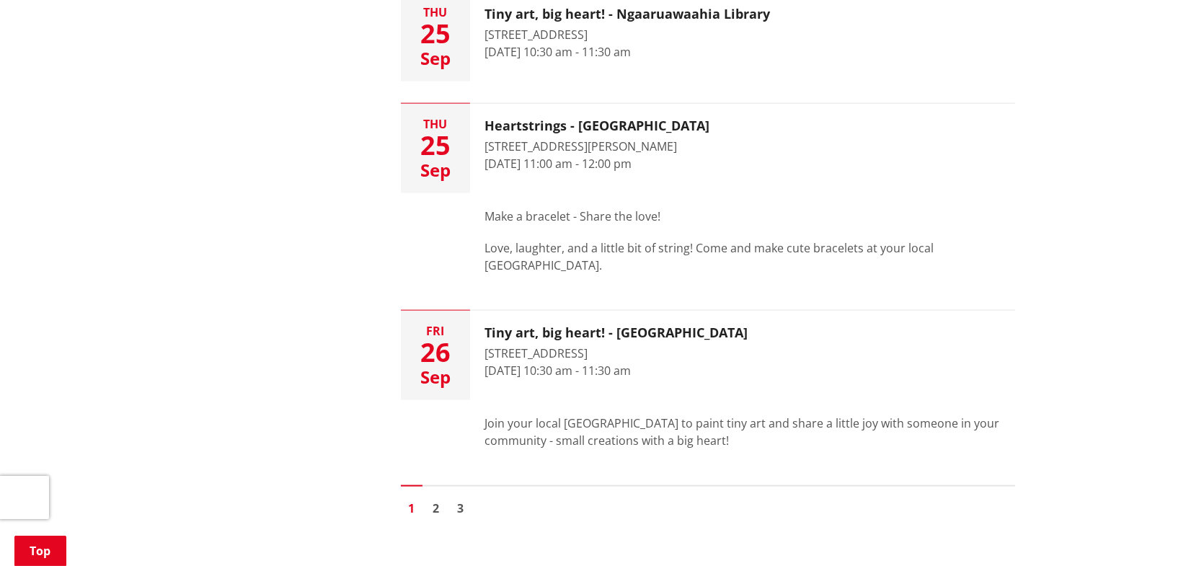
drag, startPoint x: 485, startPoint y: 419, endPoint x: 775, endPoint y: 441, distance: 290.6
click at [775, 441] on p "Join your local [GEOGRAPHIC_DATA] to paint tiny art and share a little joy with…" at bounding box center [749, 431] width 531 height 35
copy p "Join your local [GEOGRAPHIC_DATA] to paint tiny art and share a little joy with…"
